Goal: Contribute content

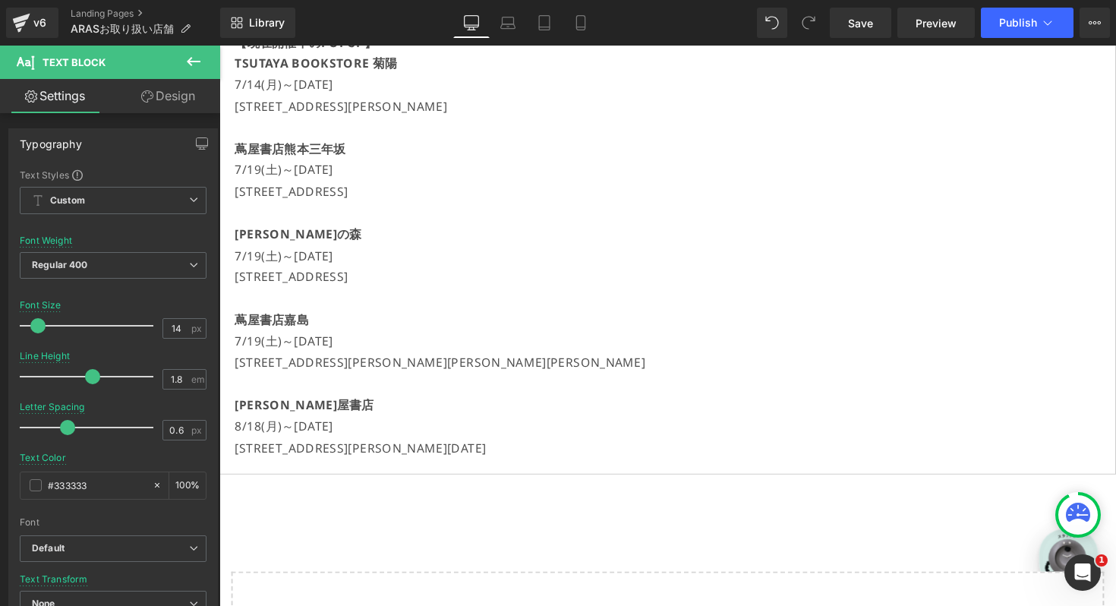
click at [193, 56] on icon at bounding box center [194, 61] width 18 height 18
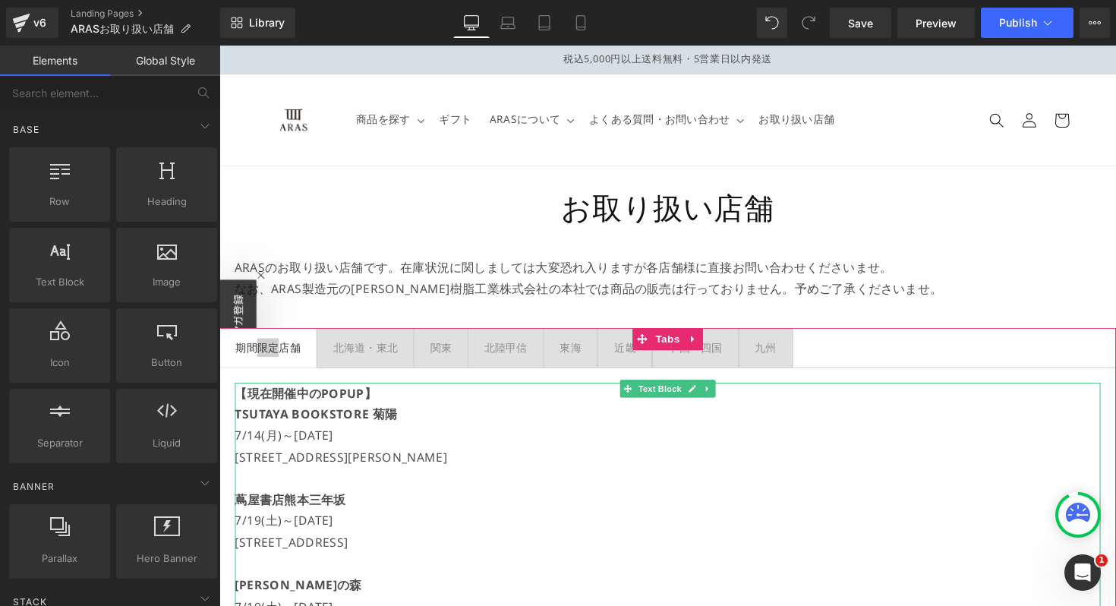
scroll to position [20, 0]
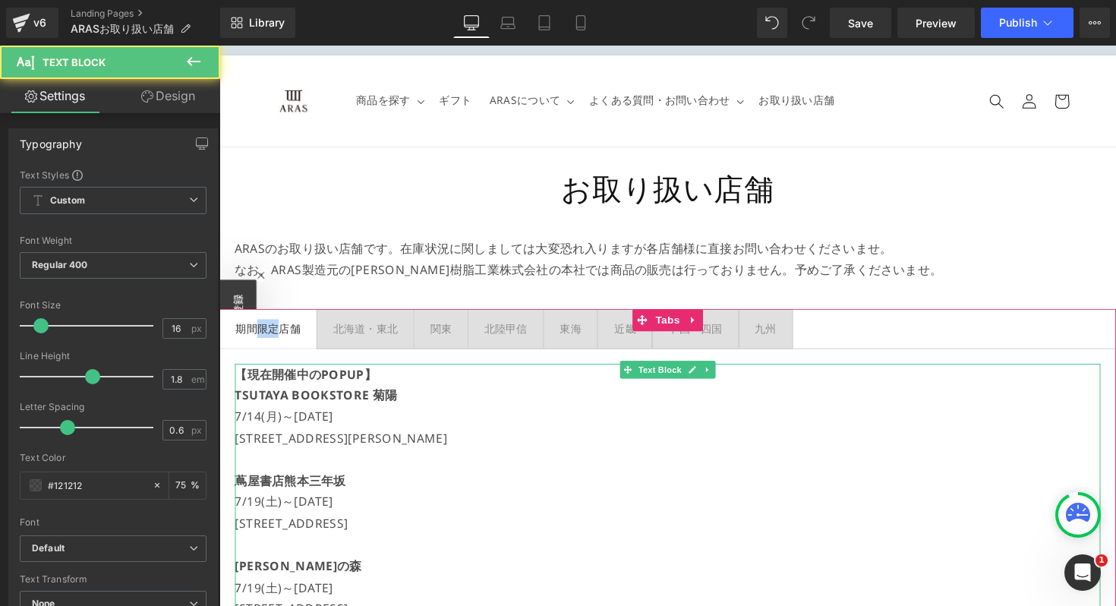
click at [368, 427] on p "7/14(月)～[DATE]" at bounding box center [678, 426] width 887 height 22
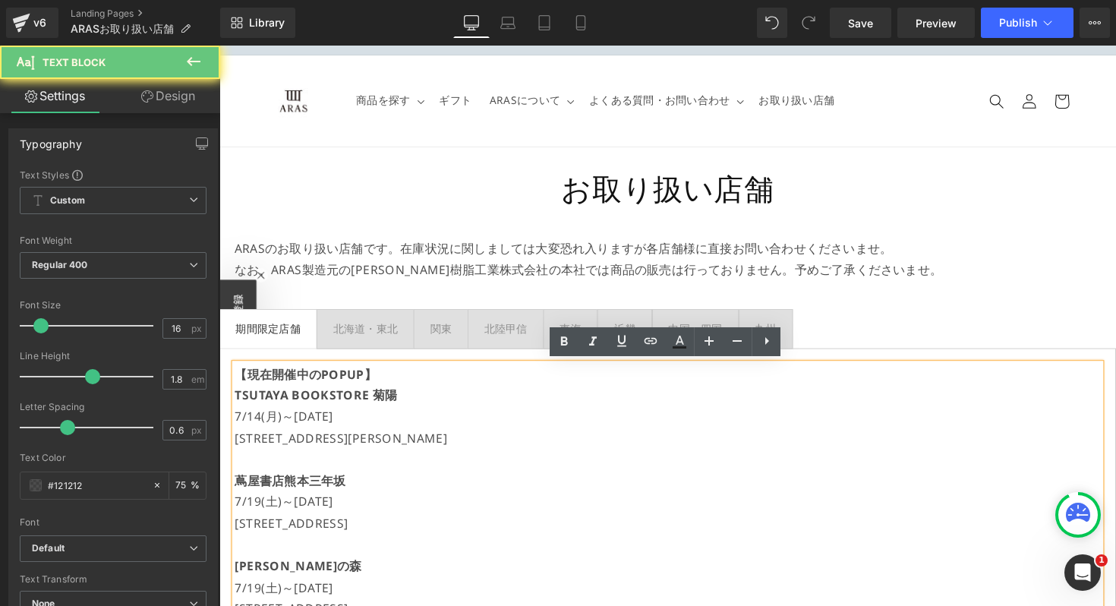
click at [409, 445] on span "[STREET_ADDRESS][PERSON_NAME]" at bounding box center [343, 447] width 217 height 17
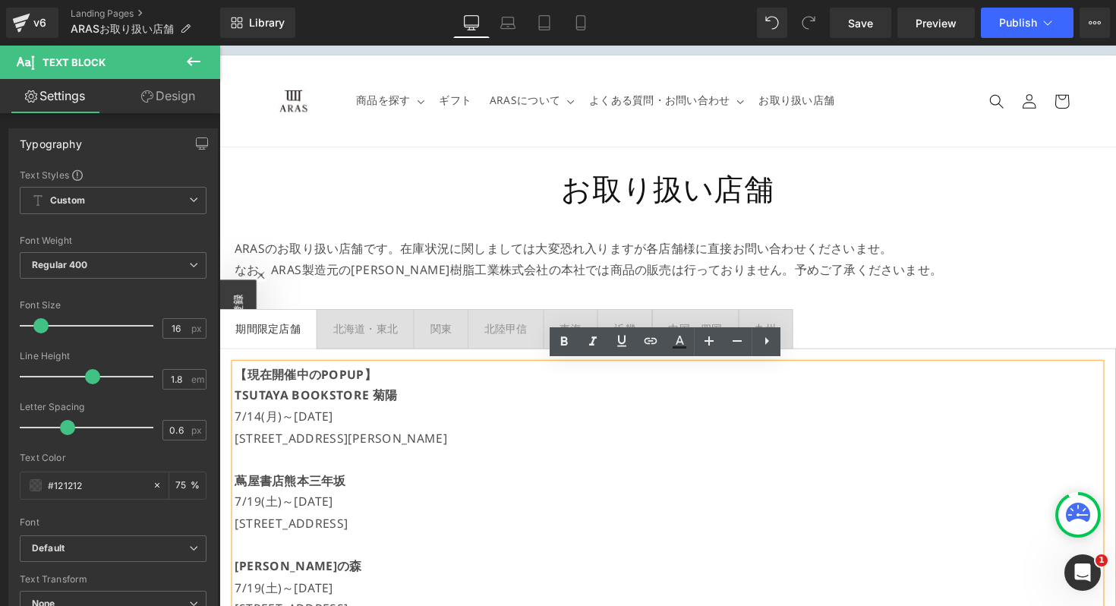
click at [437, 450] on p "[STREET_ADDRESS][PERSON_NAME]" at bounding box center [678, 448] width 887 height 22
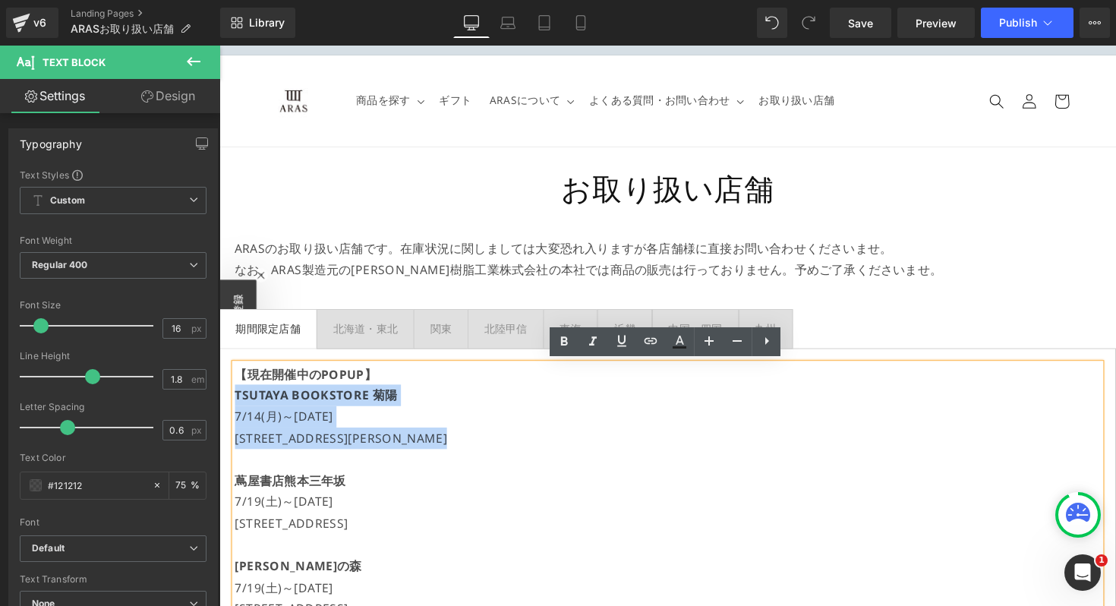
drag, startPoint x: 434, startPoint y: 449, endPoint x: 230, endPoint y: 408, distance: 208.3
click at [230, 408] on div "【現在開催中のPOPUP】 TSUTAYA BOOKSTORE 菊陽 7/14(月)～[DATE] [STREET_ADDRESS][PERSON_NAME]…" at bounding box center [678, 589] width 919 height 469
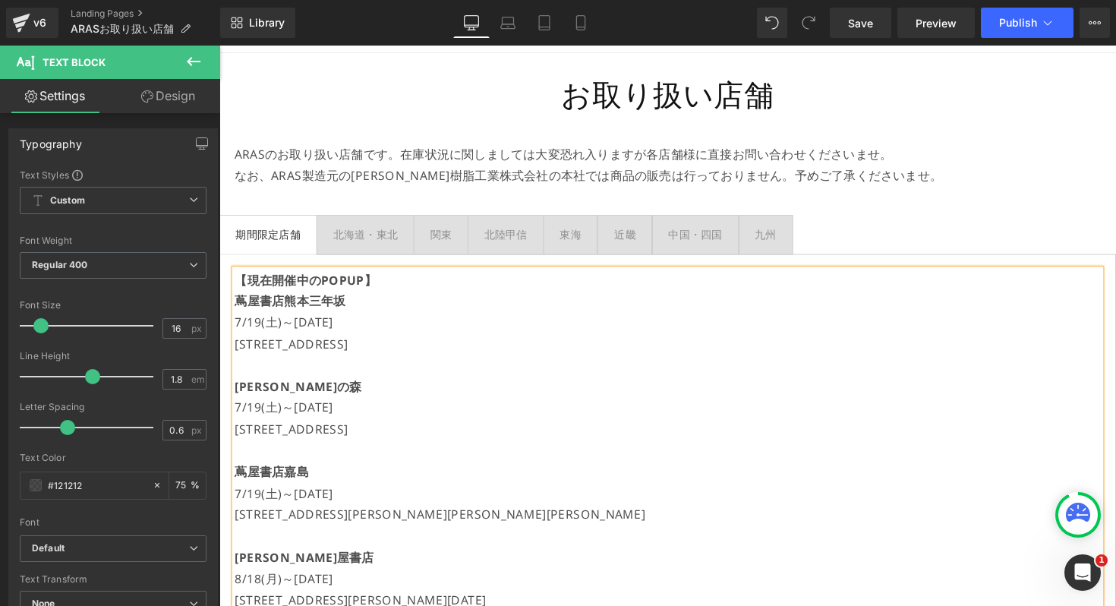
scroll to position [225, 0]
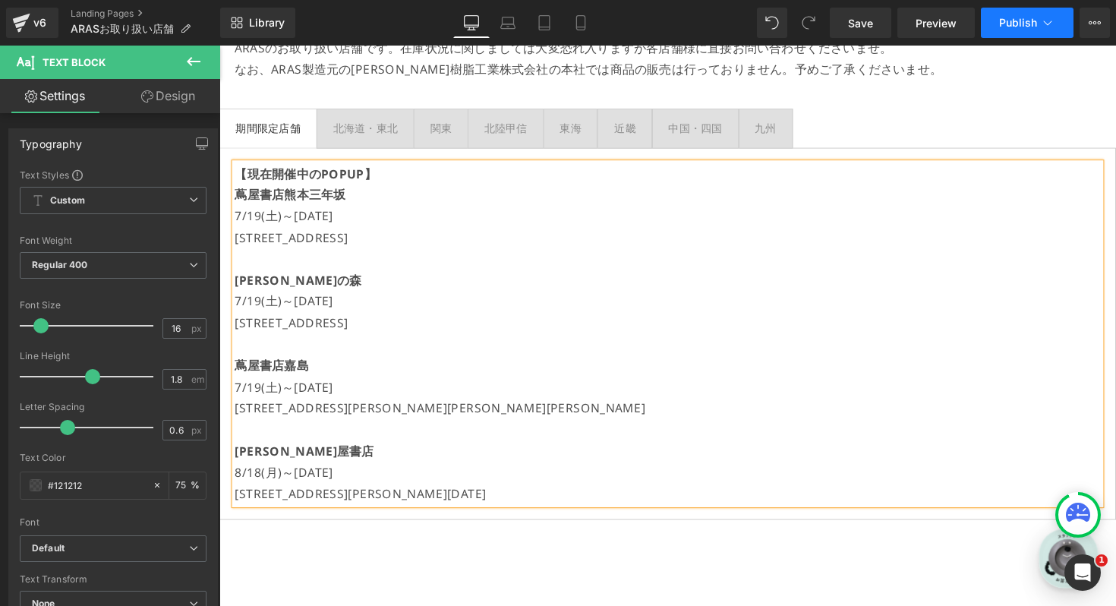
click at [1004, 25] on span "Publish" at bounding box center [1018, 23] width 38 height 12
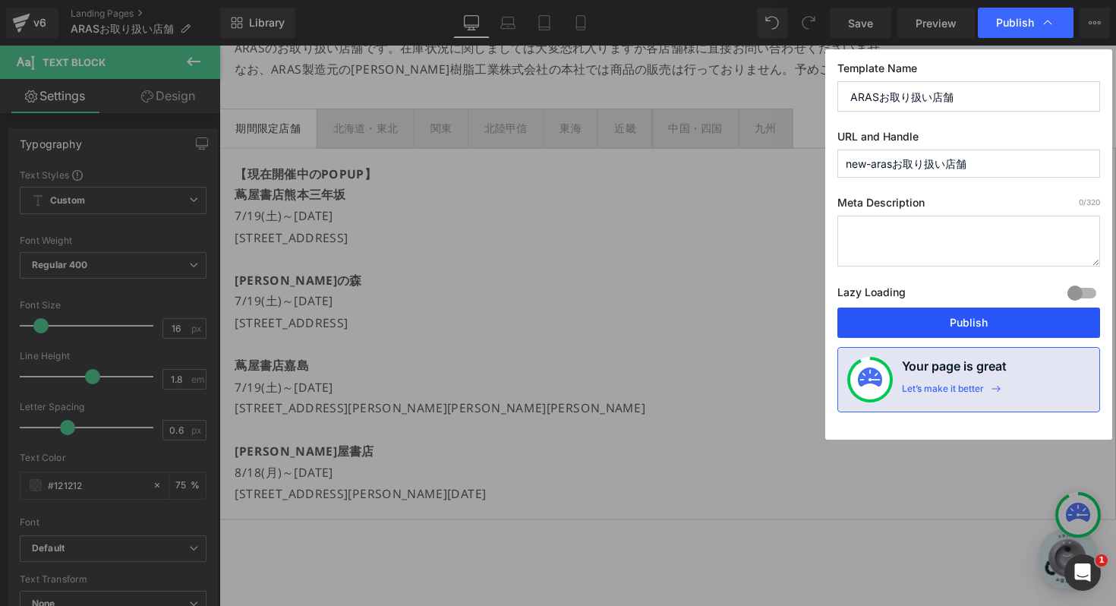
click at [948, 315] on button "Publish" at bounding box center [969, 323] width 263 height 30
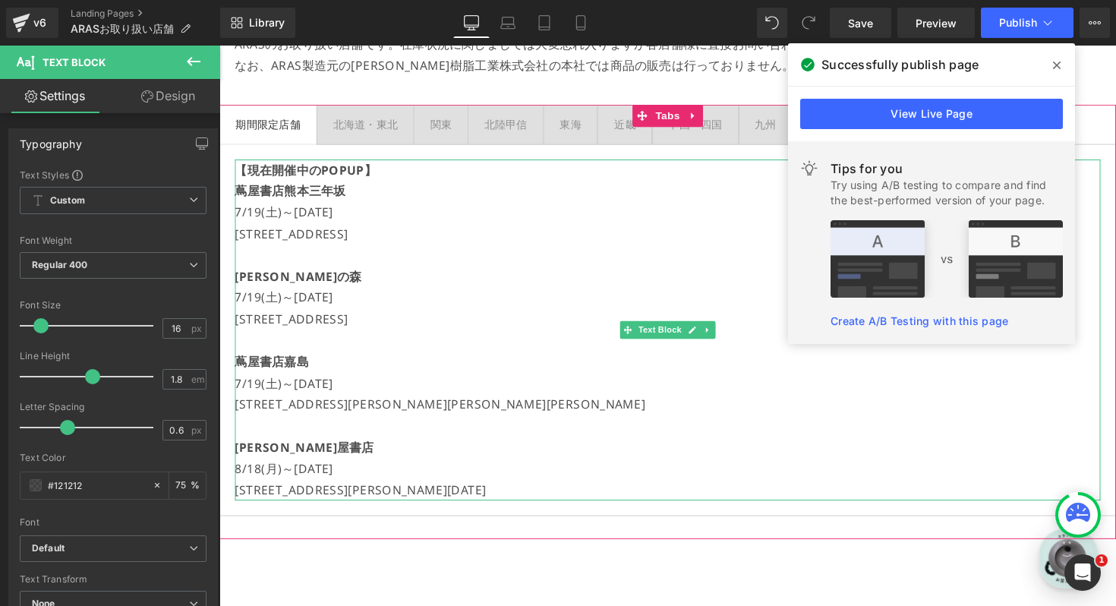
scroll to position [233, 0]
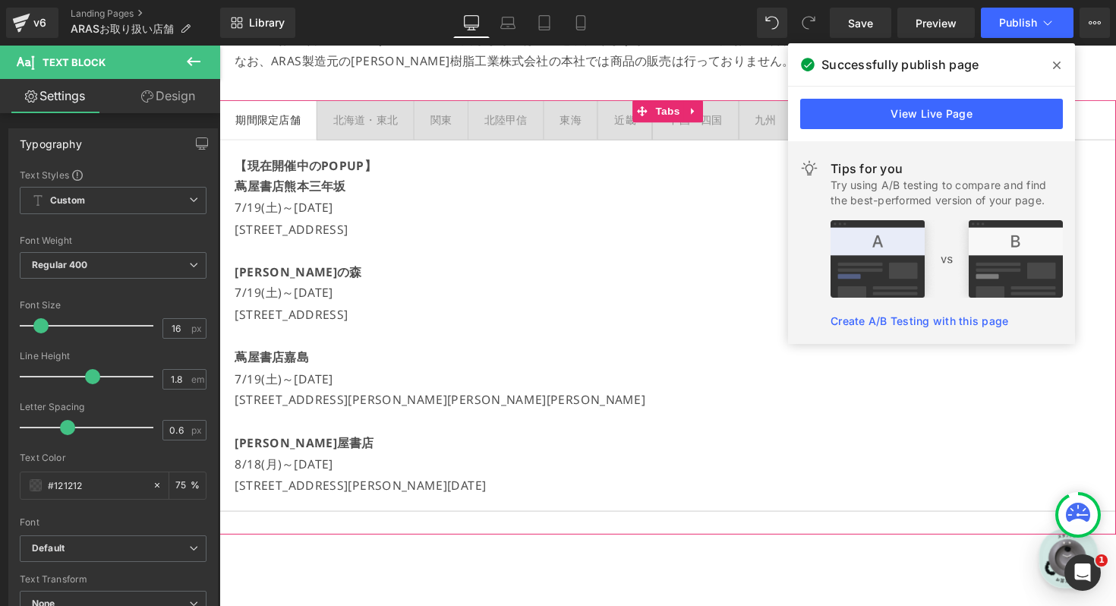
click at [384, 118] on div "北海道・東北" at bounding box center [369, 121] width 67 height 19
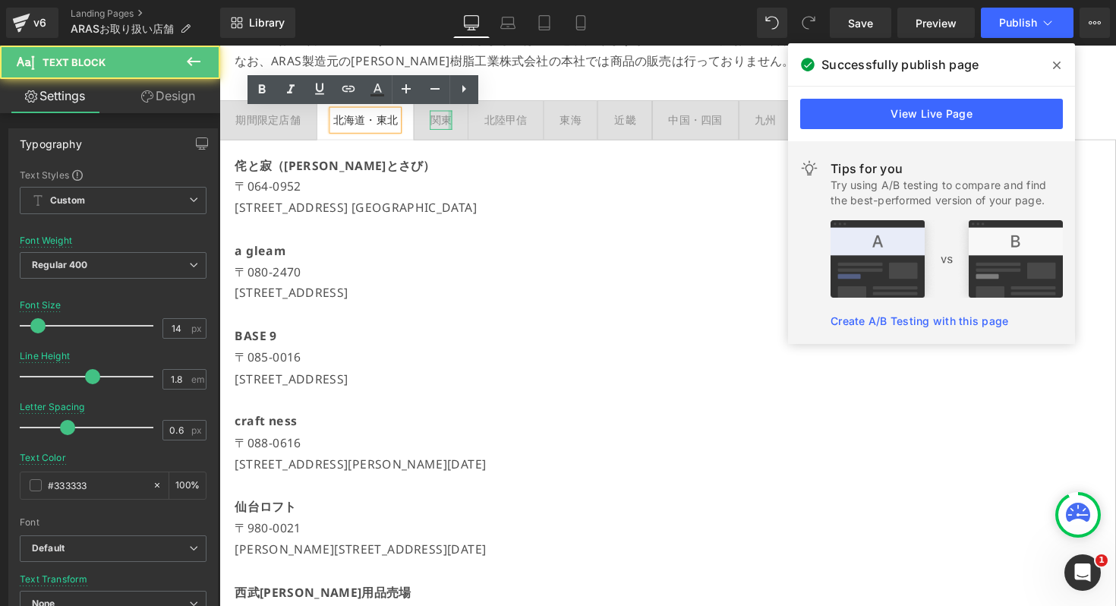
click at [456, 121] on div "関東 Text Block" at bounding box center [446, 121] width 22 height 19
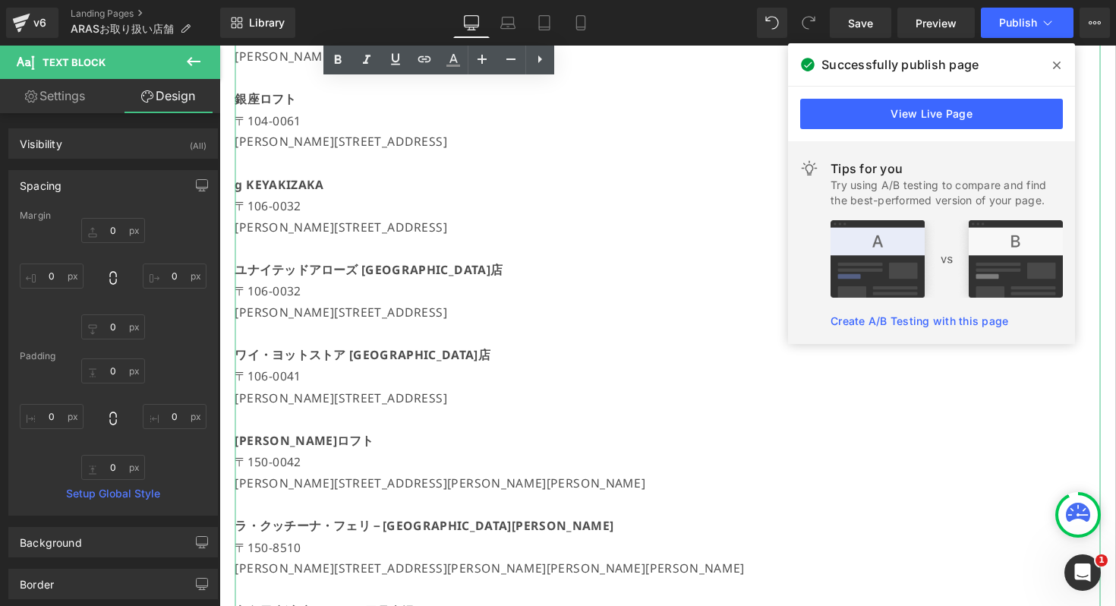
scroll to position [926, 0]
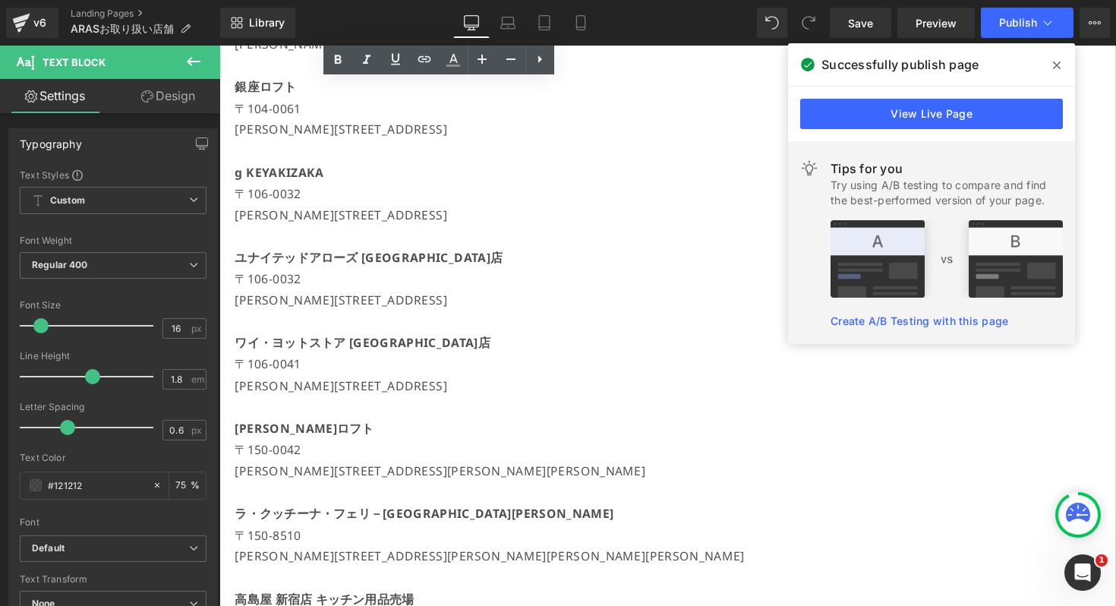
drag, startPoint x: 550, startPoint y: 214, endPoint x: 228, endPoint y: 175, distance: 324.4
click at [228, 175] on div "[GEOGRAPHIC_DATA] キッチン用品売場 [STREET_ADDRESS]京成百貨店 [GEOGRAPHIC_DATA][PERSON_NAME]…" at bounding box center [678, 460] width 919 height 2022
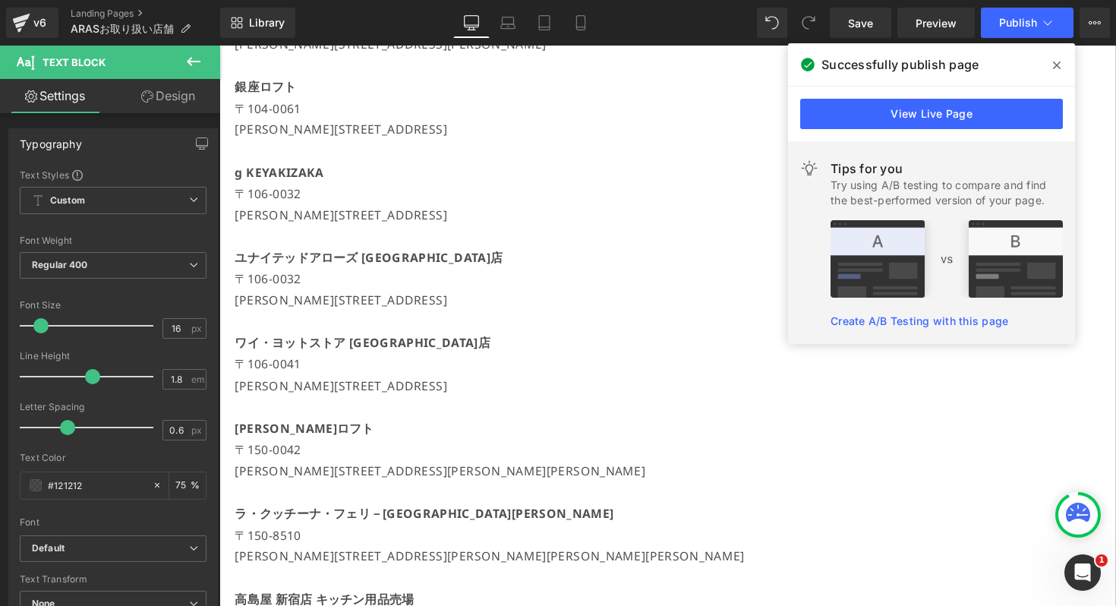
copy div "g KEYAKIZAKA [STREET_ADDRESS][PERSON_NAME]"
